Goal: Task Accomplishment & Management: Complete application form

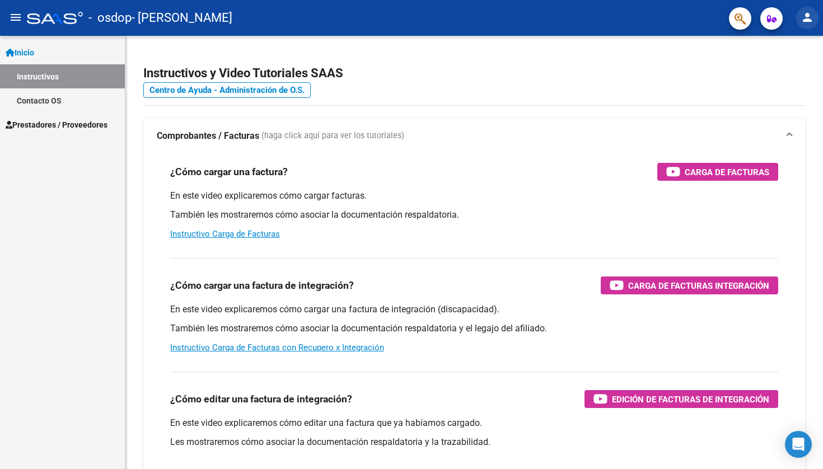
click at [808, 20] on mat-icon "person" at bounding box center [806, 17] width 13 height 13
click at [629, 111] on div at bounding box center [411, 234] width 823 height 469
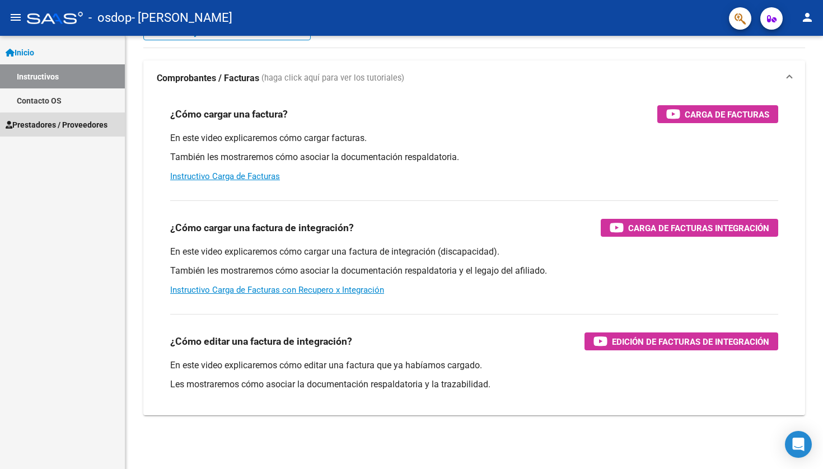
click at [73, 125] on span "Prestadores / Proveedores" at bounding box center [57, 125] width 102 height 12
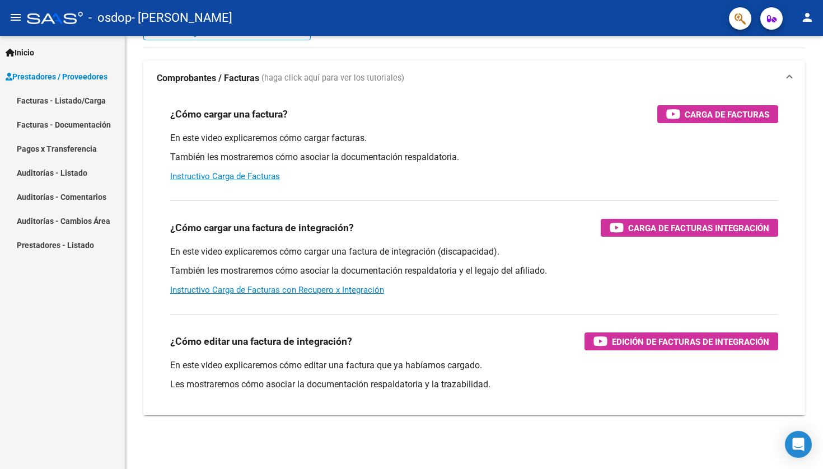
click at [81, 95] on link "Facturas - Listado/Carga" at bounding box center [62, 100] width 125 height 24
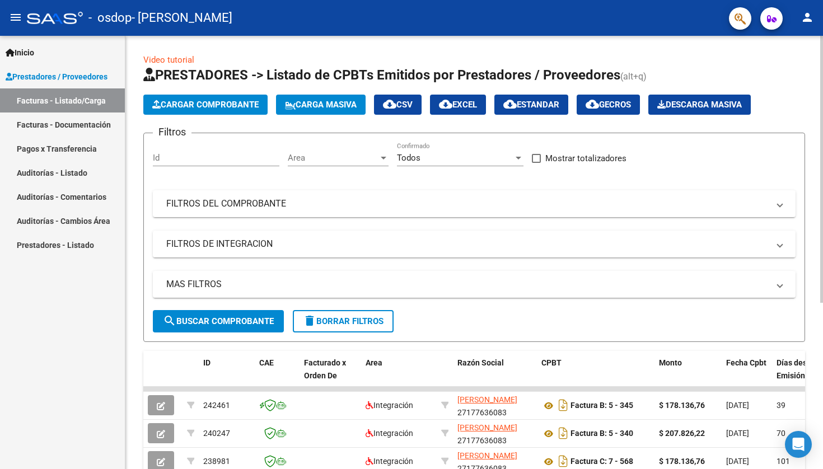
click at [249, 105] on span "Cargar Comprobante" at bounding box center [205, 105] width 106 height 10
click at [252, 114] on button "Cargar Comprobante" at bounding box center [205, 105] width 124 height 20
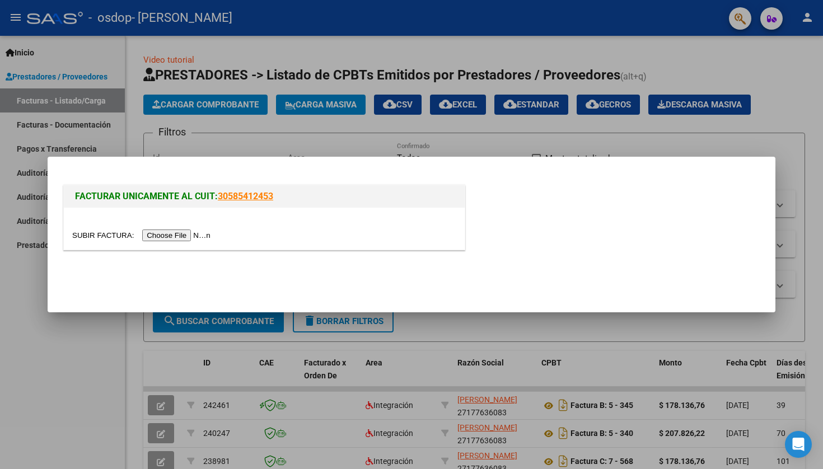
click at [162, 234] on input "file" at bounding box center [143, 235] width 142 height 12
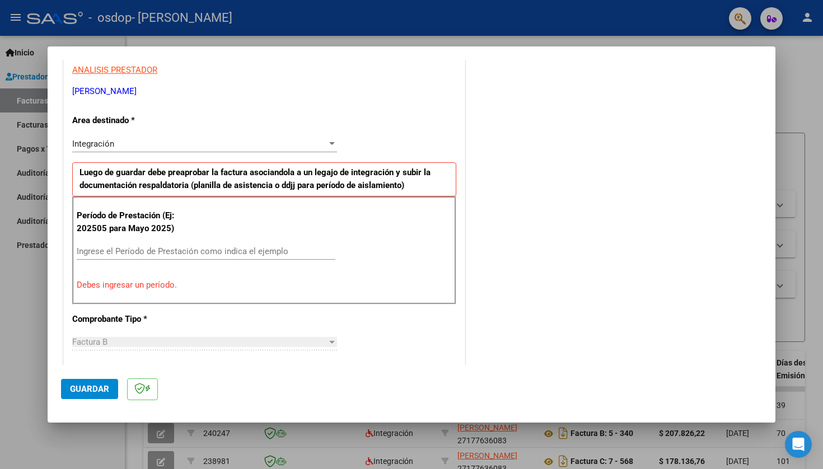
scroll to position [217, 0]
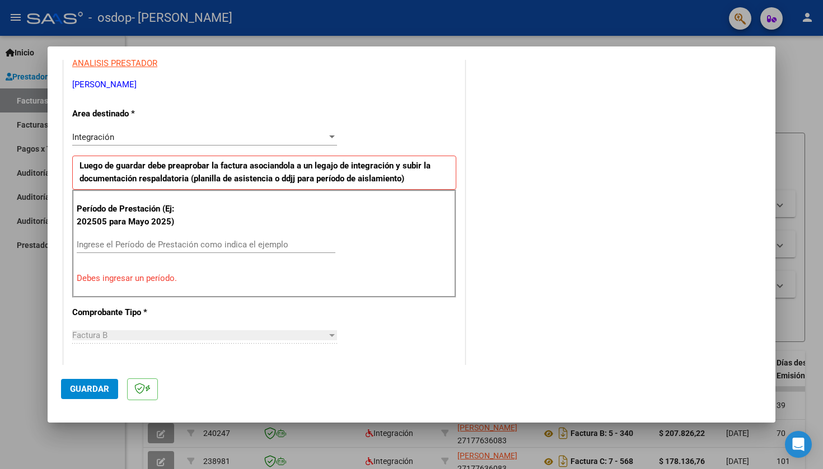
click at [279, 242] on input "Ingrese el Período de Prestación como indica el ejemplo" at bounding box center [206, 245] width 259 height 10
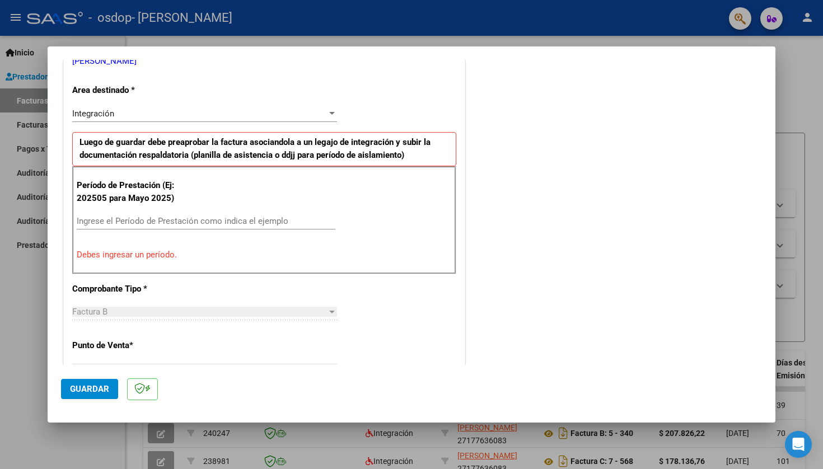
scroll to position [246, 0]
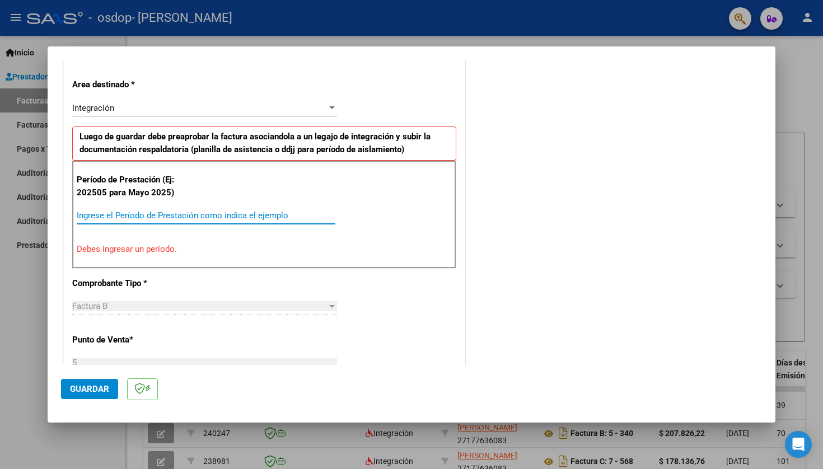
click at [274, 214] on input "Ingrese el Período de Prestación como indica el ejemplo" at bounding box center [206, 215] width 259 height 10
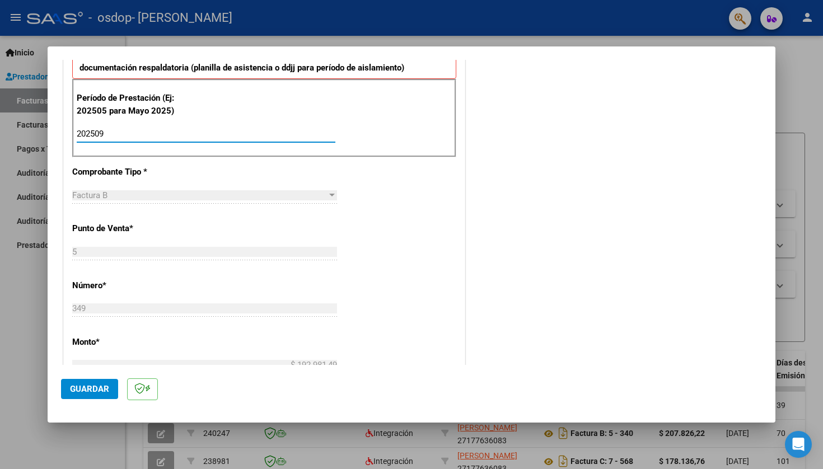
type input "202509"
click at [187, 190] on div "Factura B" at bounding box center [199, 195] width 255 height 10
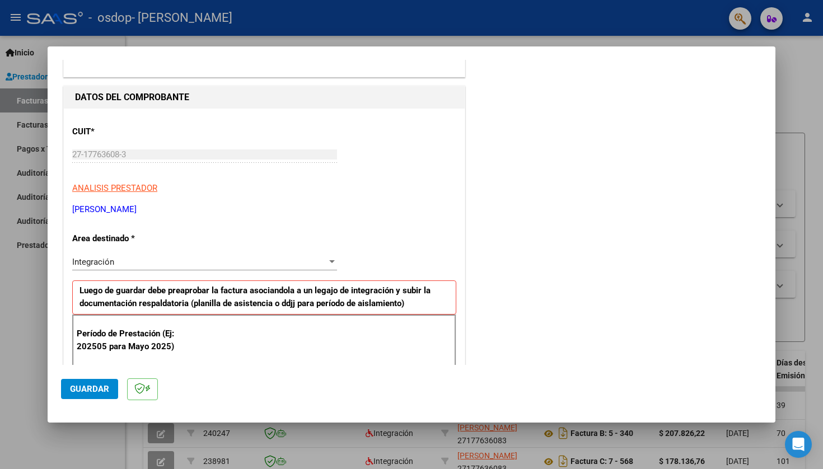
scroll to position [122, 0]
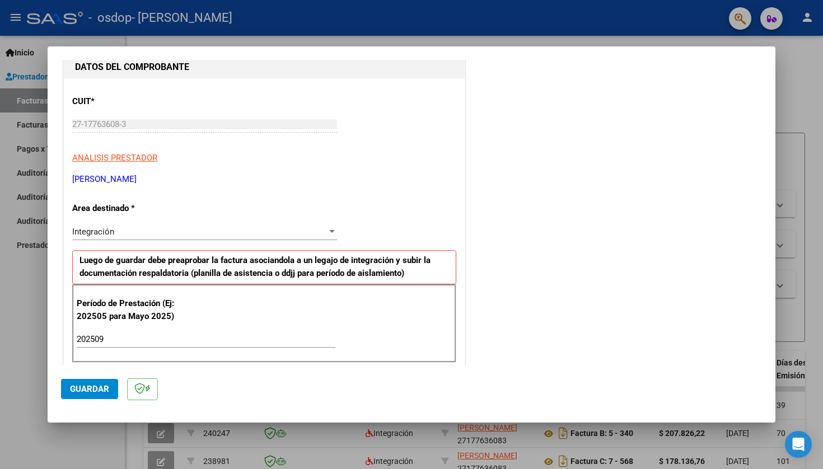
click at [149, 241] on div "Integración Seleccionar Area" at bounding box center [204, 236] width 265 height 27
click at [149, 229] on div "Integración" at bounding box center [199, 232] width 255 height 10
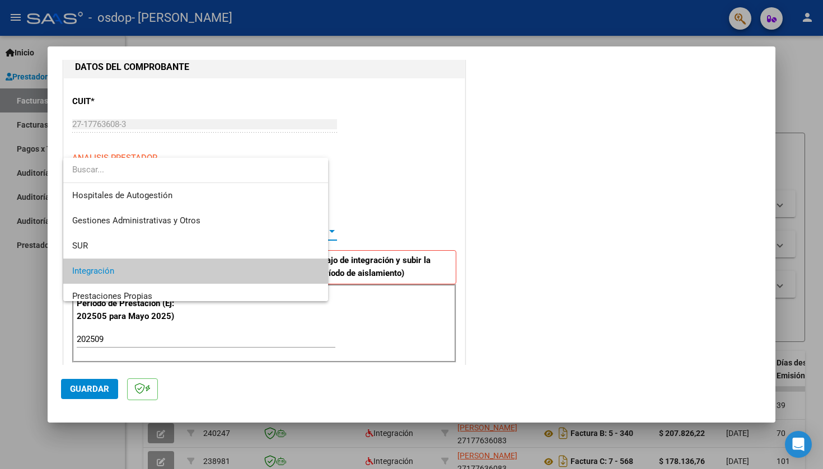
scroll to position [41, 0]
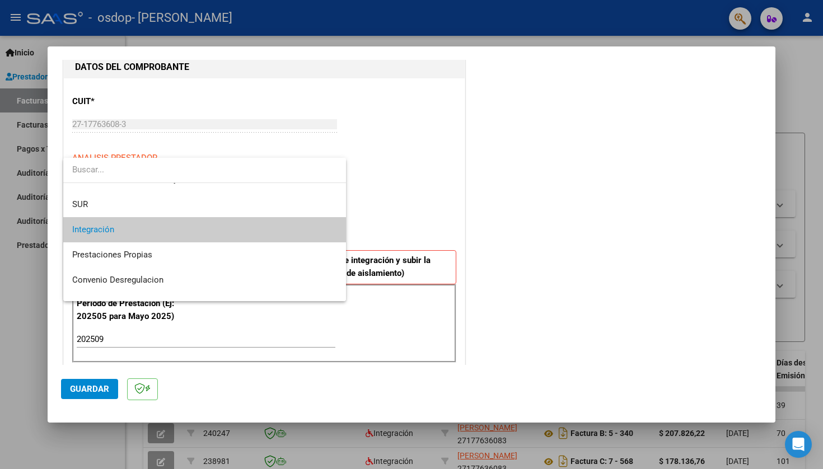
click at [433, 202] on div at bounding box center [411, 234] width 823 height 469
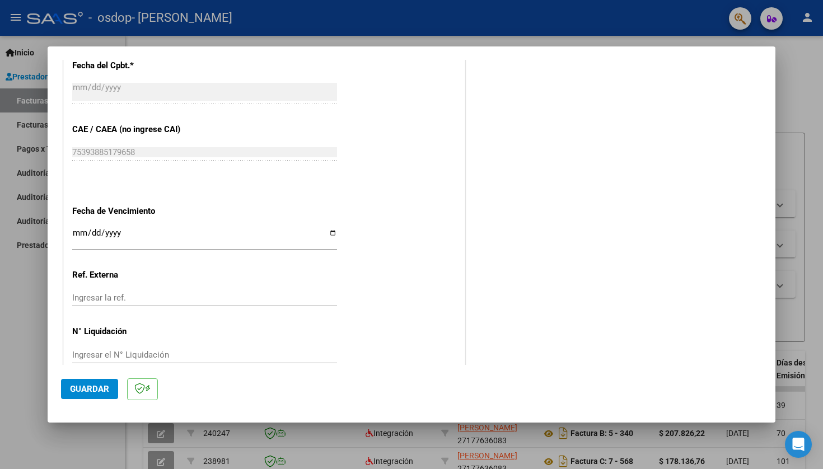
scroll to position [660, 0]
click at [86, 392] on span "Guardar" at bounding box center [89, 389] width 39 height 10
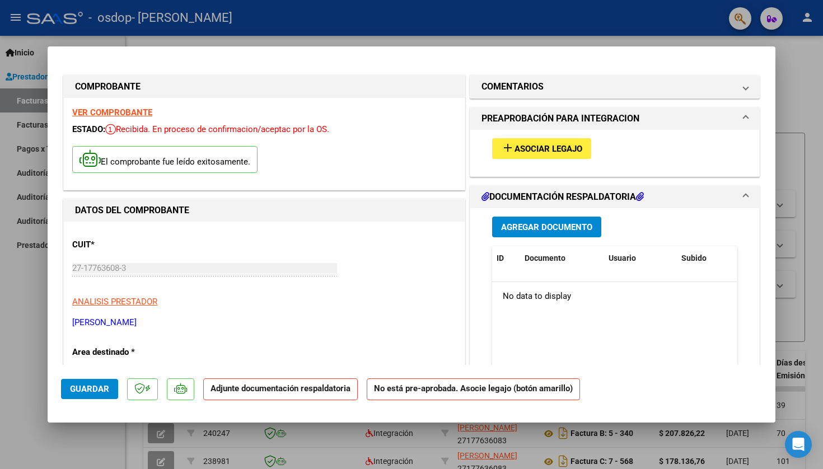
scroll to position [0, 0]
click at [564, 220] on button "Agregar Documento" at bounding box center [546, 227] width 109 height 21
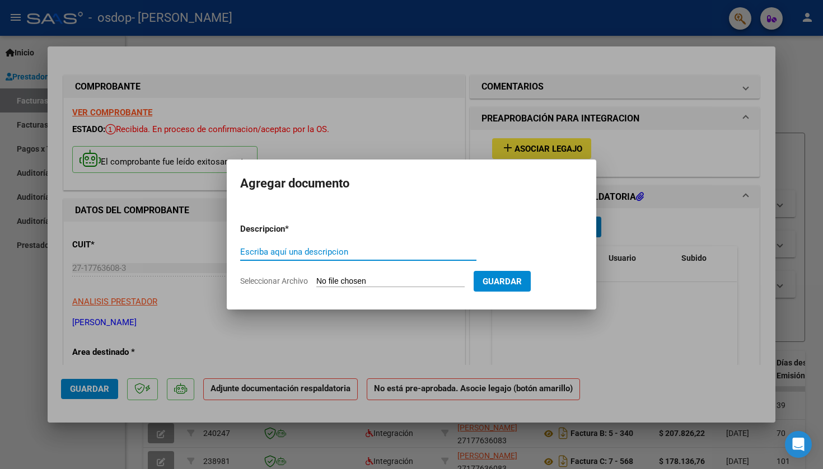
click at [379, 260] on div "Escriba aquí una descripcion" at bounding box center [358, 251] width 236 height 17
click at [382, 282] on input "Seleccionar Archivo" at bounding box center [390, 282] width 148 height 11
type input "C:\fakepath\firmasnachosept.pdf"
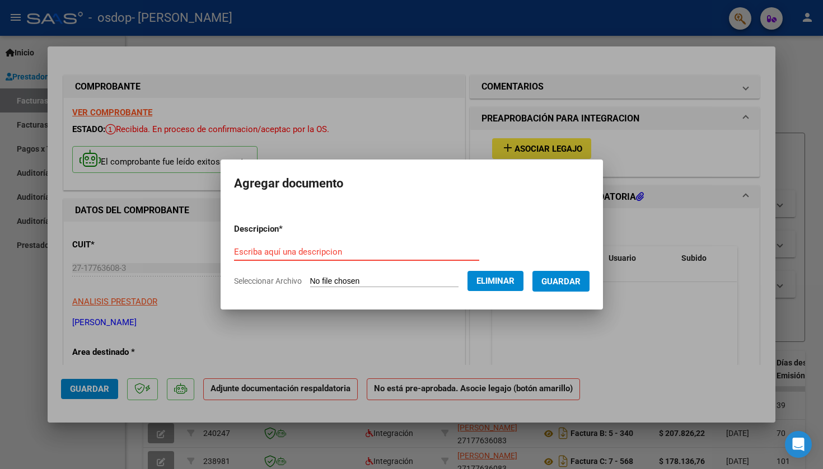
click at [319, 252] on input "Escriba aquí una descripcion" at bounding box center [356, 252] width 245 height 10
type input "planilla de asistencia"
click at [554, 273] on button "Guardar" at bounding box center [560, 281] width 57 height 21
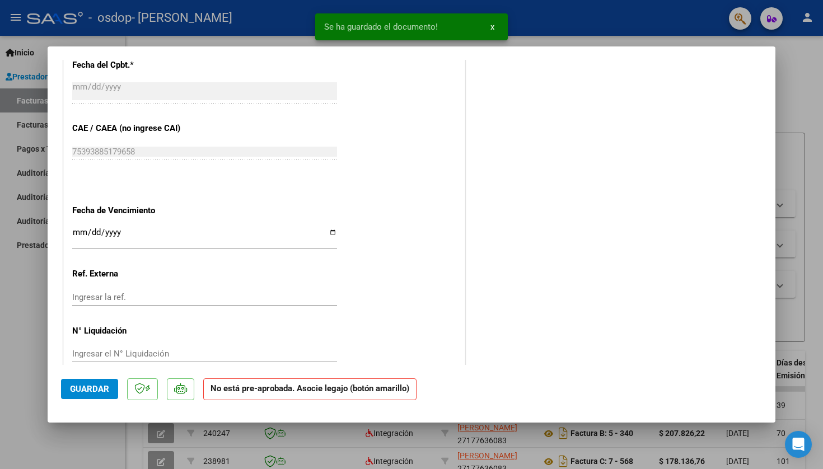
scroll to position [648, 0]
click at [91, 381] on button "Guardar" at bounding box center [89, 389] width 57 height 20
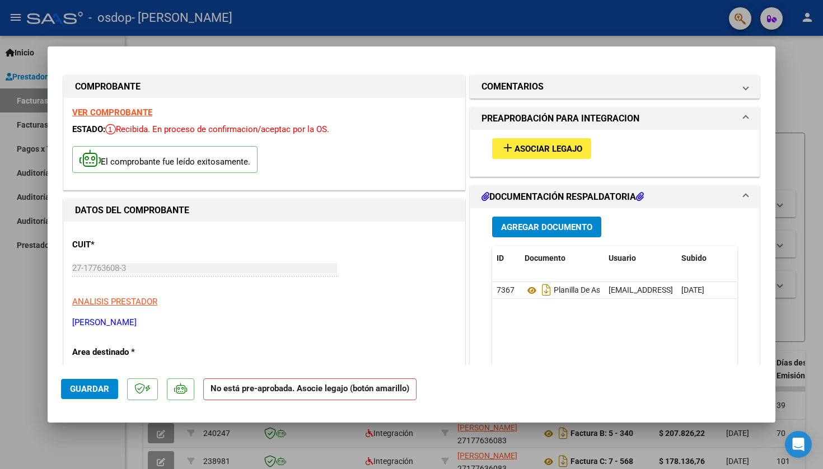
scroll to position [0, 0]
click at [560, 144] on span "Asociar Legajo" at bounding box center [548, 149] width 68 height 10
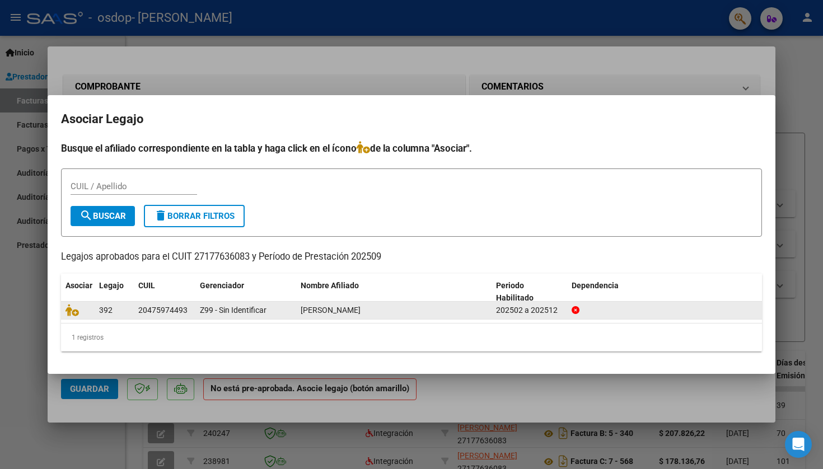
click at [403, 308] on div "[PERSON_NAME]" at bounding box center [394, 310] width 186 height 13
click at [226, 311] on span "Z99 - Sin Identificar" at bounding box center [233, 310] width 67 height 9
click at [191, 308] on datatable-body-cell "20475974493" at bounding box center [165, 310] width 62 height 17
click at [123, 312] on div "392" at bounding box center [114, 310] width 30 height 13
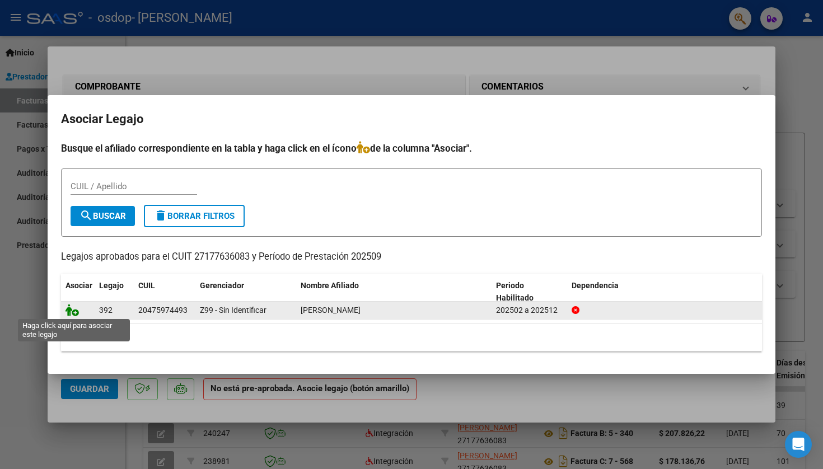
click at [72, 310] on icon at bounding box center [71, 310] width 13 height 12
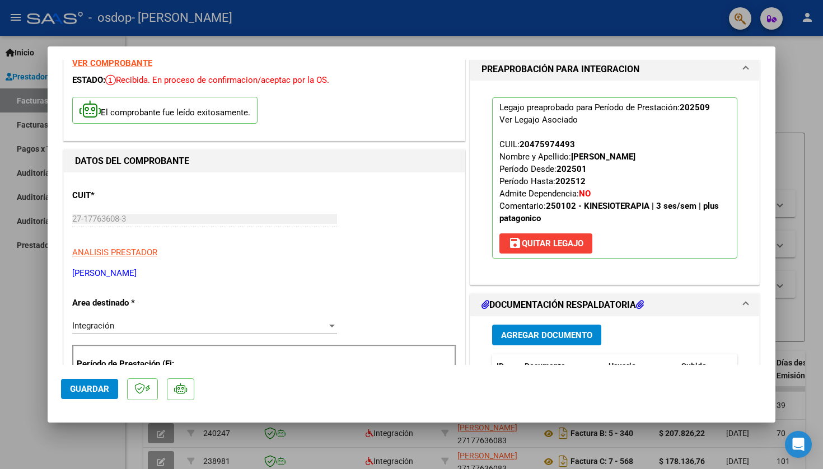
scroll to position [77, 0]
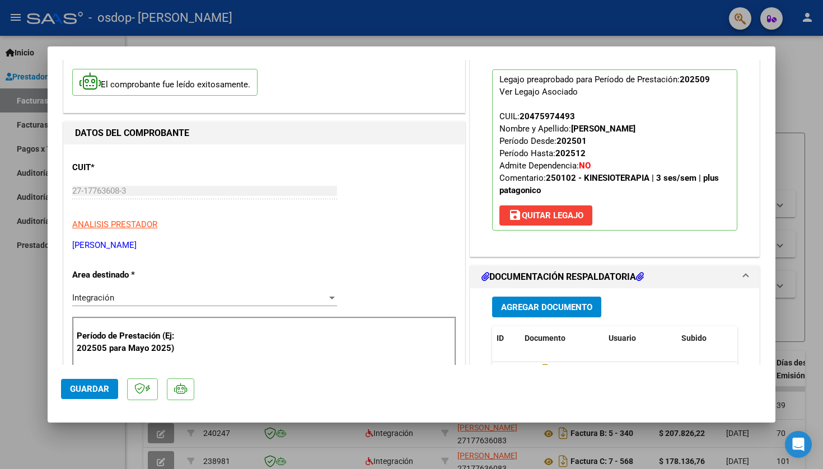
click at [82, 381] on button "Guardar" at bounding box center [89, 389] width 57 height 20
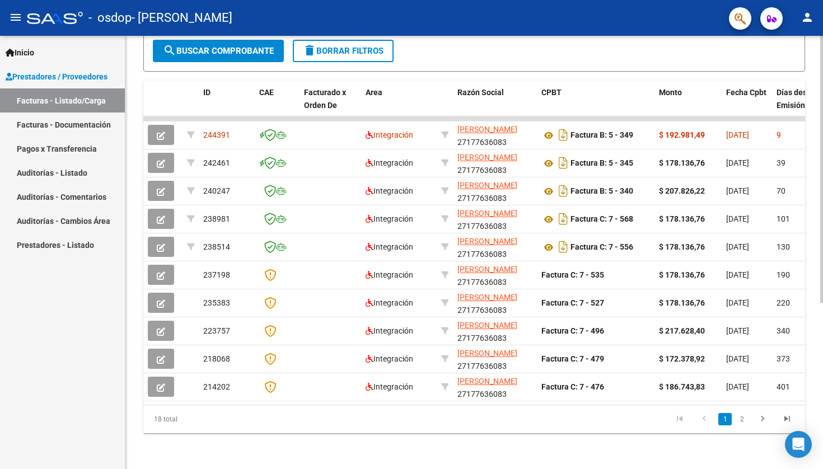
scroll to position [0, 0]
